Goal: Task Accomplishment & Management: Manage account settings

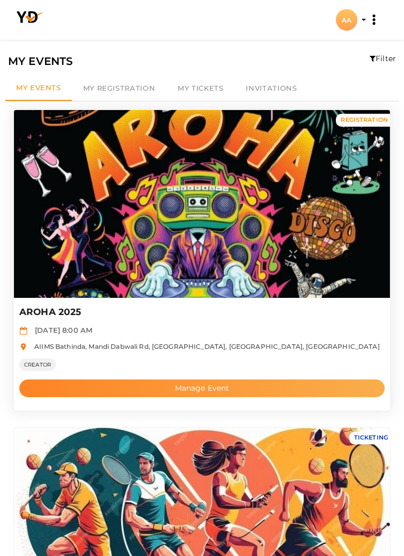
click at [223, 386] on button "Manage Event" at bounding box center [202, 389] width 366 height 18
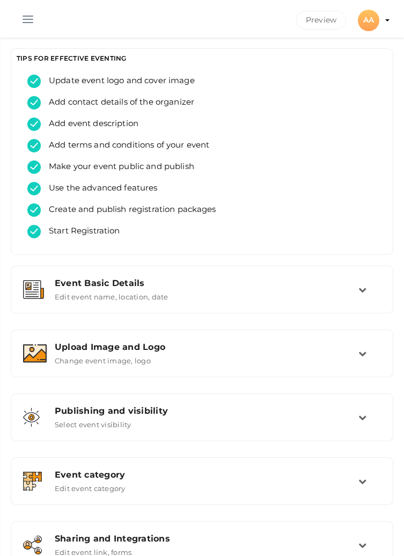
click at [28, 11] on button "button" at bounding box center [28, 17] width 28 height 28
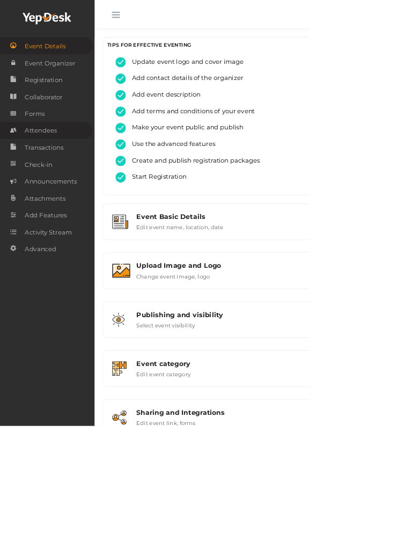
click at [45, 176] on span "Attendees" at bounding box center [53, 170] width 42 height 21
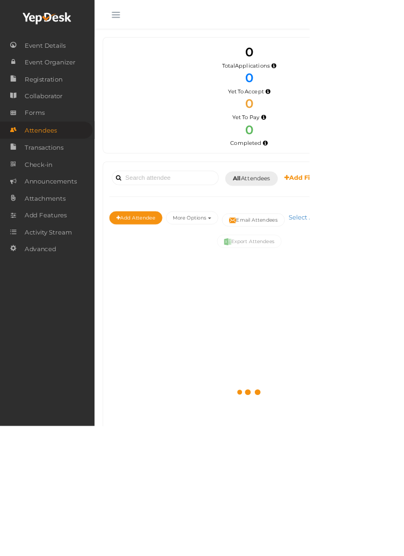
click at [155, 20] on button "button" at bounding box center [151, 17] width 28 height 28
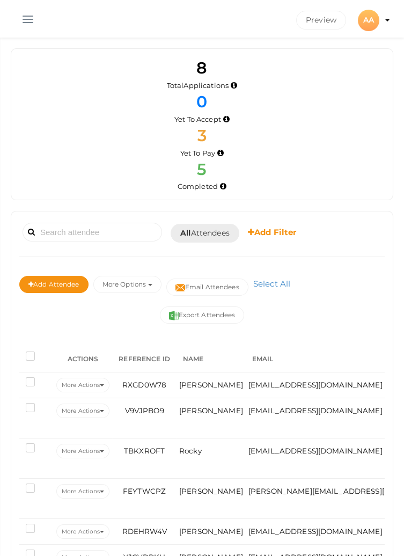
click at [26, 18] on button "button" at bounding box center [28, 17] width 28 height 28
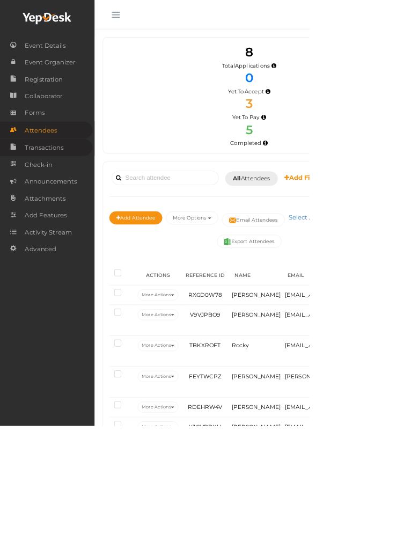
click at [43, 196] on span "Transactions" at bounding box center [57, 192] width 51 height 21
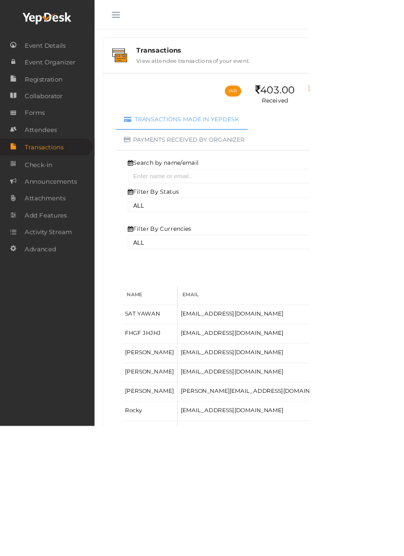
click at [149, 15] on button "button" at bounding box center [151, 17] width 28 height 28
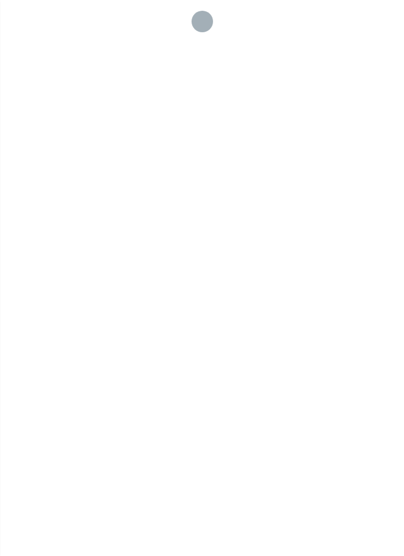
select select "ALL"
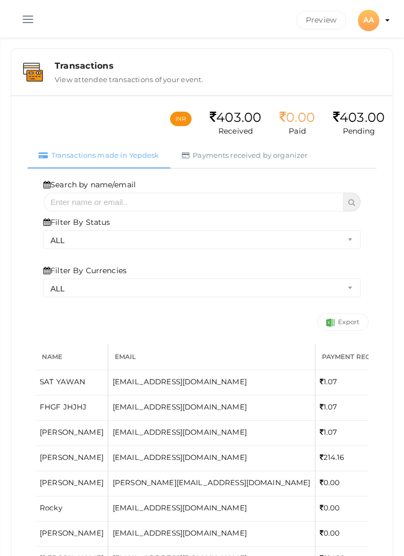
scroll to position [8, 0]
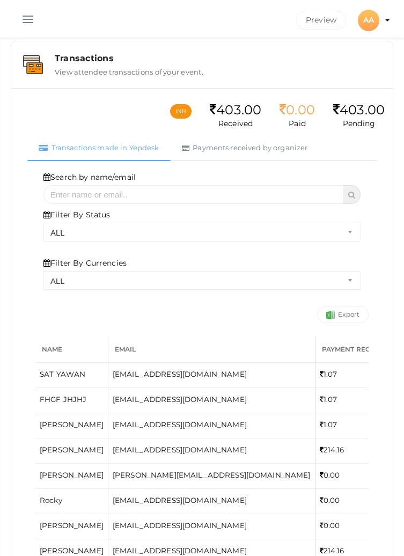
click at [25, 21] on button "button" at bounding box center [28, 17] width 28 height 28
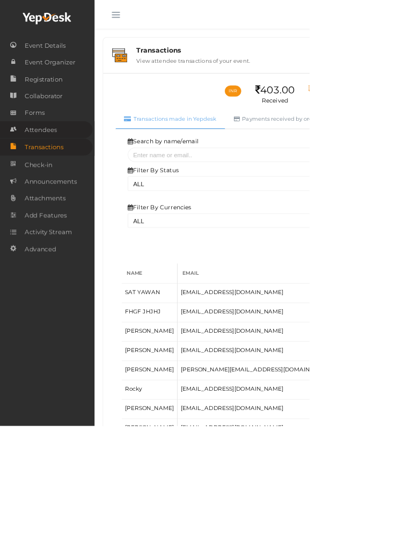
click at [40, 169] on span "Attendees" at bounding box center [53, 169] width 42 height 21
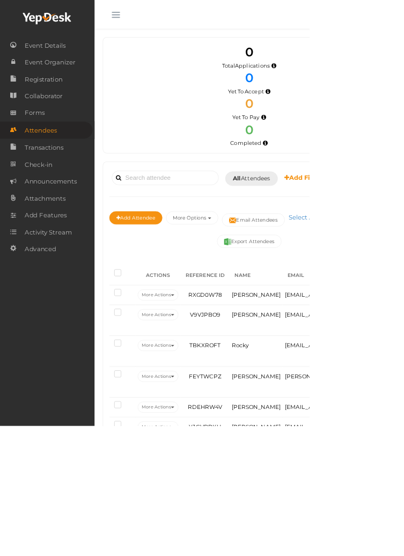
click at [155, 24] on button "button" at bounding box center [151, 17] width 28 height 28
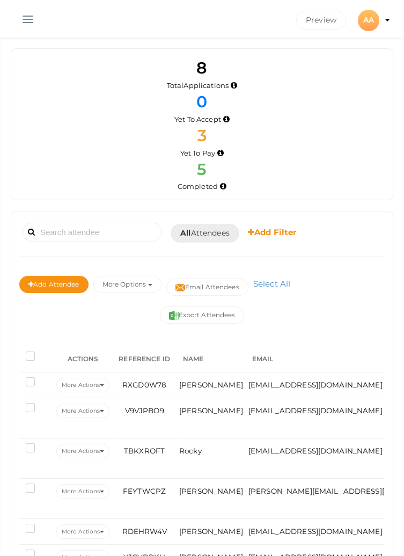
click at [202, 133] on span "3" at bounding box center [202, 136] width 9 height 20
click at [326, 158] on div "5 Completed" at bounding box center [202, 175] width 366 height 34
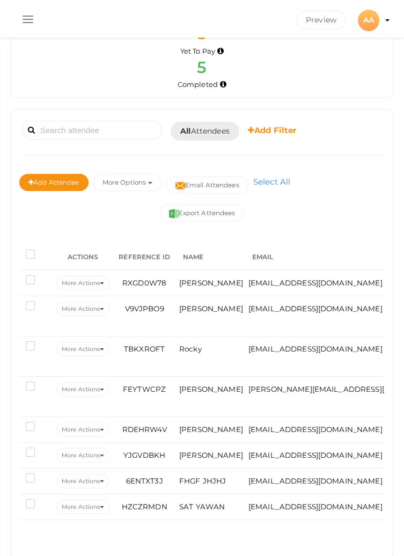
scroll to position [103, 0]
click at [137, 188] on button "More Options" at bounding box center [127, 181] width 68 height 17
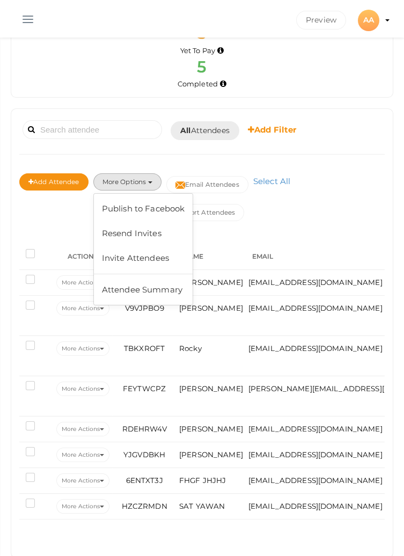
click at [359, 211] on div "Export Attendees" at bounding box center [202, 212] width 366 height 17
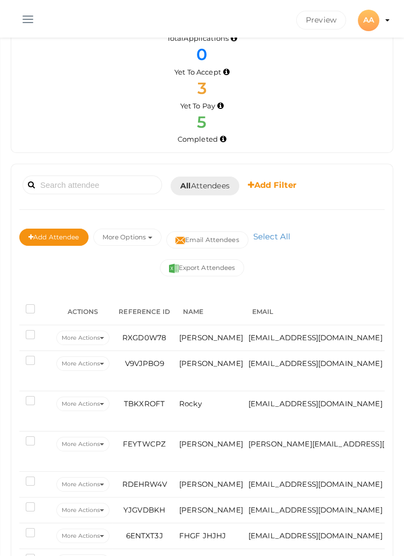
scroll to position [0, 0]
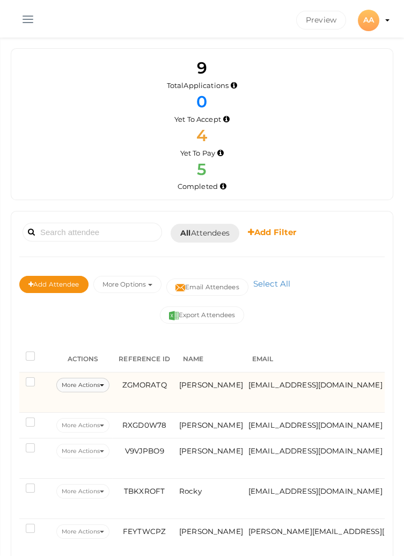
click at [82, 382] on button "More Actions" at bounding box center [82, 385] width 53 height 14
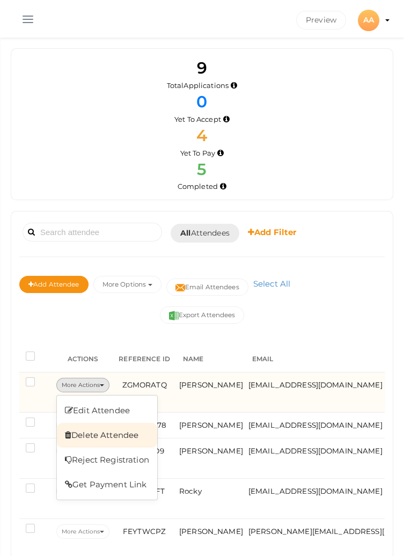
click at [85, 433] on link "Delete Attendee" at bounding box center [107, 435] width 100 height 25
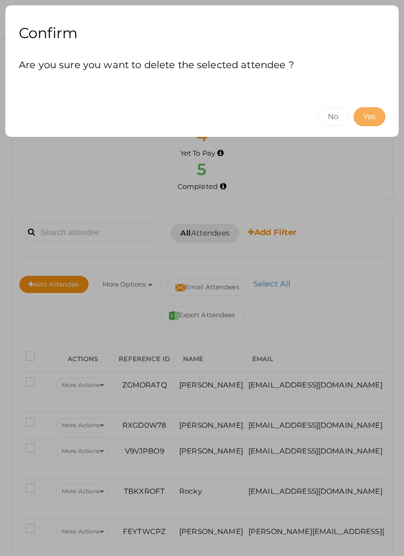
click at [365, 113] on button "Yes" at bounding box center [370, 116] width 32 height 19
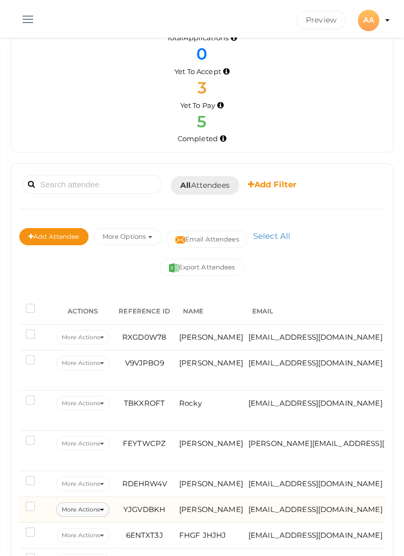
click at [81, 507] on button "More Actions" at bounding box center [82, 510] width 53 height 14
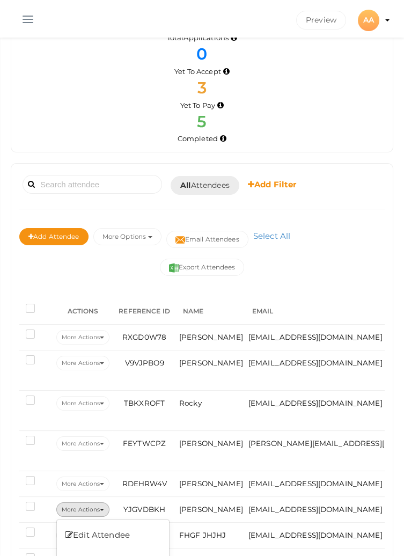
click at [81, 556] on div "Booked for Today Today Tomorrow This Week Custom Date All Attendees All Yet to …" at bounding box center [202, 388] width 382 height 449
